Goal: Information Seeking & Learning: Learn about a topic

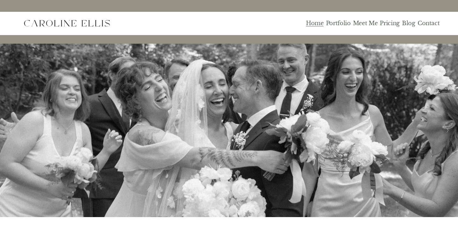
click at [397, 24] on link "Pricing" at bounding box center [390, 23] width 20 height 7
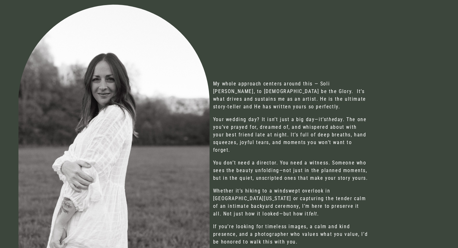
scroll to position [333, 0]
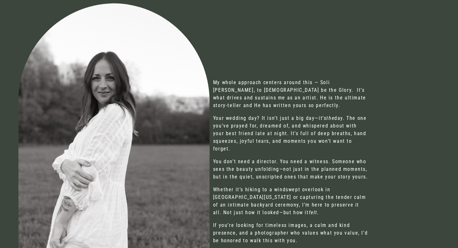
drag, startPoint x: 299, startPoint y: 93, endPoint x: 299, endPoint y: 104, distance: 10.8
click at [299, 104] on p "My whole approach centers around this — Soli [PERSON_NAME], to [DEMOGRAPHIC_DAT…" at bounding box center [291, 94] width 156 height 31
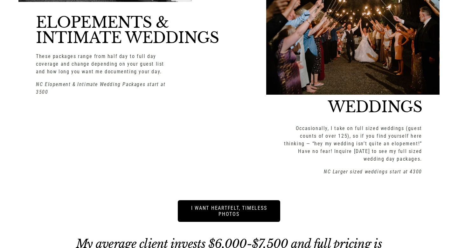
scroll to position [837, 0]
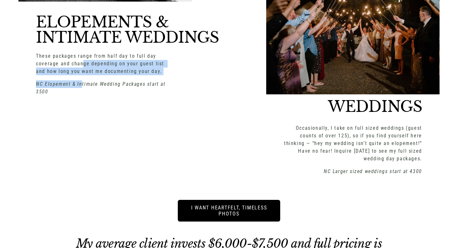
drag, startPoint x: 81, startPoint y: 57, endPoint x: 81, endPoint y: 74, distance: 16.6
click at [81, 74] on div "These packages range from half day to full day coverage and change depending on…" at bounding box center [105, 73] width 138 height 43
click at [81, 81] on em "NC Elopement & Intimate Wedding Packages start at 3500" at bounding box center [101, 88] width 131 height 14
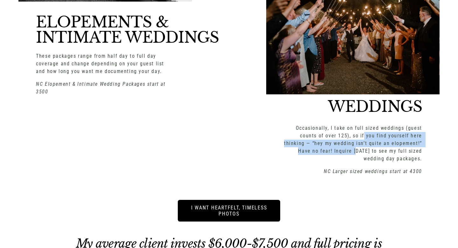
drag, startPoint x: 366, startPoint y: 130, endPoint x: 361, endPoint y: 144, distance: 15.3
click at [361, 144] on p "Occasionally, I take on full sized weddings (guest counts of over 125), so if y…" at bounding box center [353, 143] width 138 height 38
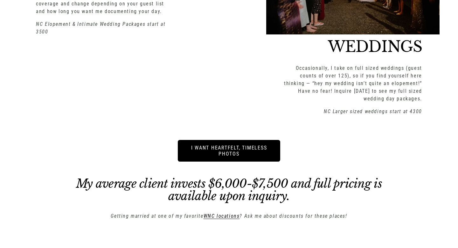
scroll to position [897, 0]
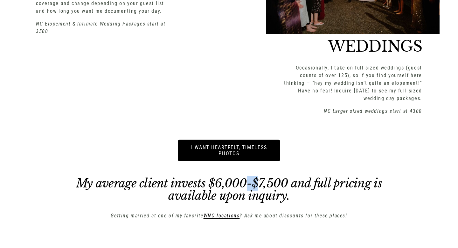
drag, startPoint x: 245, startPoint y: 174, endPoint x: 258, endPoint y: 182, distance: 14.7
click at [258, 182] on em "My average client invests $6,000-$7,500 and full pricing is available upon inqu…" at bounding box center [230, 189] width 309 height 27
click at [193, 103] on div "INVESTMENT ELOPEMENTS & INTIMATE WEDDINGS These packages range from half day to…" at bounding box center [229, 7] width 458 height 433
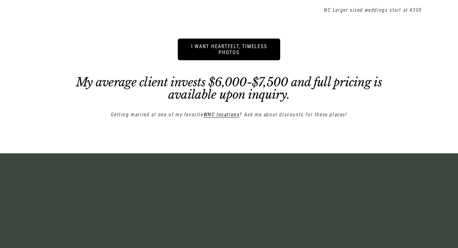
scroll to position [999, 0]
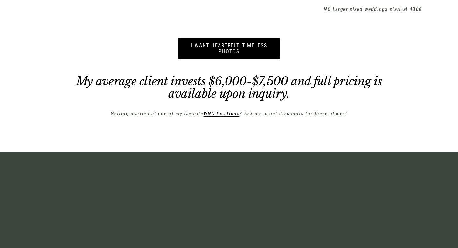
click at [211, 110] on em "WNC locations" at bounding box center [222, 113] width 36 height 6
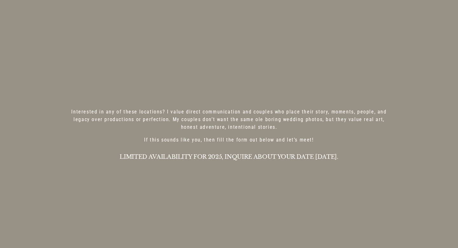
scroll to position [1671, 0]
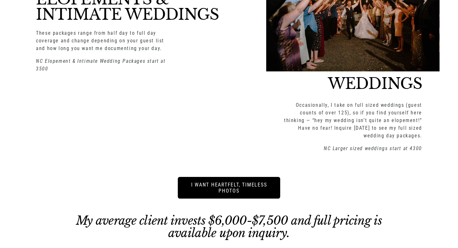
scroll to position [837, 0]
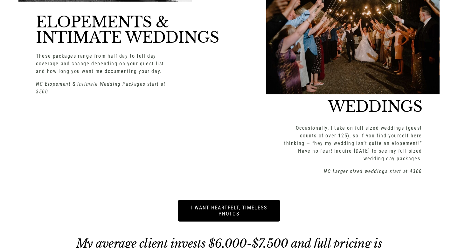
click at [220, 200] on link "i want heartfelt, timeless photos" at bounding box center [229, 211] width 103 height 22
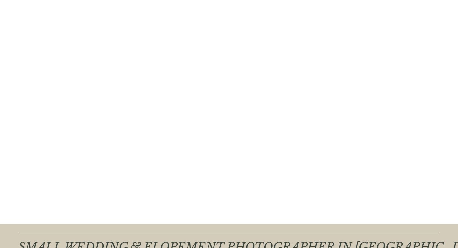
scroll to position [798, 0]
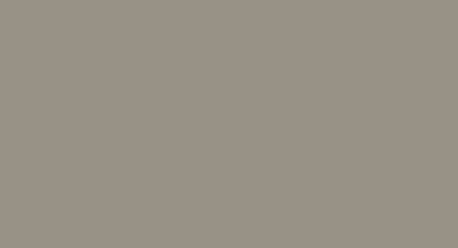
scroll to position [622, 0]
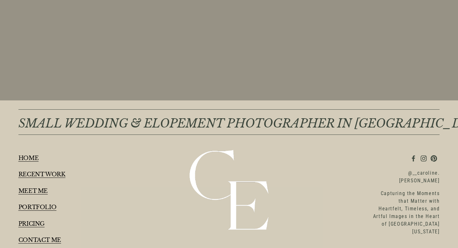
click at [39, 224] on link "PRICING" at bounding box center [31, 224] width 26 height 6
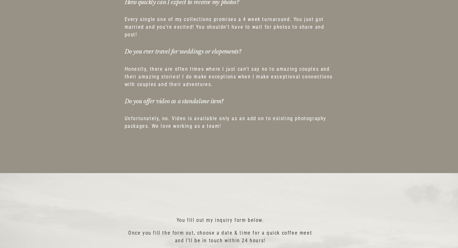
scroll to position [4102, 0]
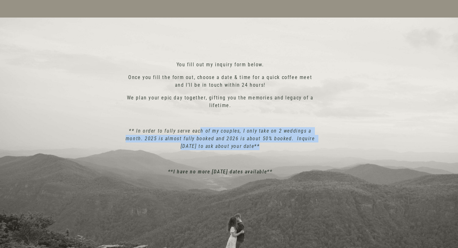
drag, startPoint x: 202, startPoint y: 123, endPoint x: 203, endPoint y: 144, distance: 21.4
click at [203, 144] on div "You fill out my inquiry form below. Once you fill the form out, choose a date &…" at bounding box center [220, 118] width 191 height 115
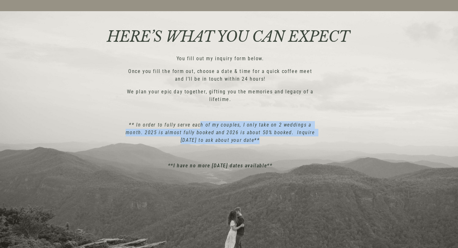
scroll to position [4096, 0]
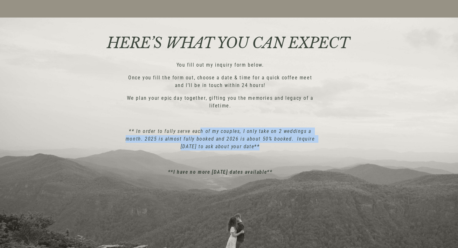
click at [203, 144] on div "You fill out my inquiry form below. Once you fill the form out, choose a date &…" at bounding box center [220, 118] width 191 height 115
drag, startPoint x: 203, startPoint y: 143, endPoint x: 196, endPoint y: 126, distance: 17.7
click at [196, 127] on p "** In order to fully serve each of my couples, I only take on 2 weddings a mont…" at bounding box center [220, 138] width 191 height 23
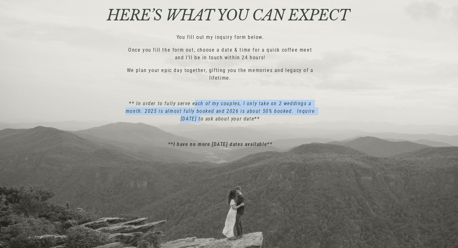
scroll to position [4069, 0]
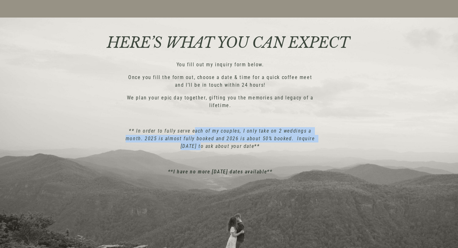
click at [196, 128] on em "** In order to fully serve each of my couples, I only take on 2 weddings a mont…" at bounding box center [221, 138] width 191 height 21
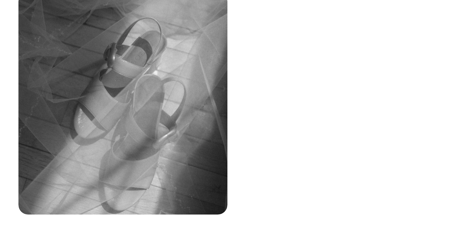
scroll to position [2029, 0]
